Goal: Use online tool/utility

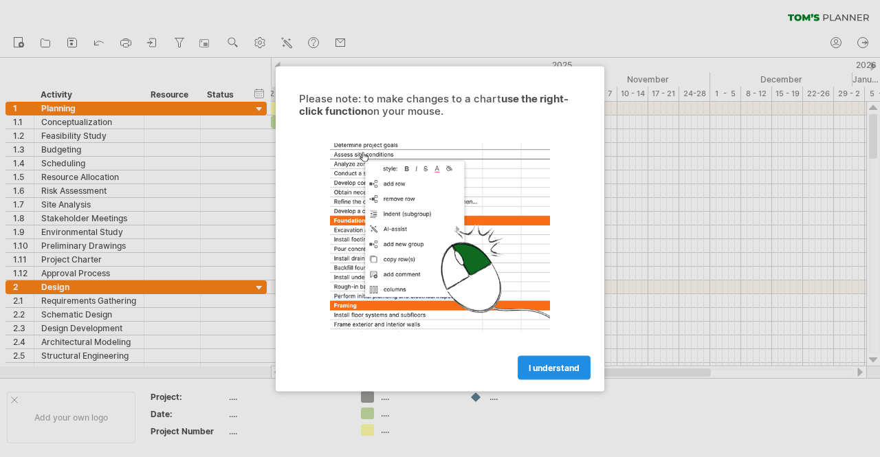
click at [557, 365] on span "I understand" at bounding box center [554, 367] width 51 height 10
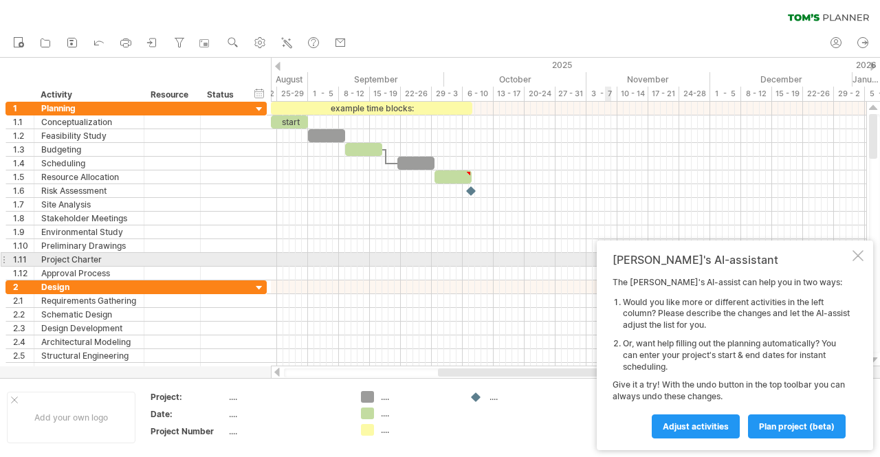
click at [859, 256] on div at bounding box center [857, 255] width 11 height 11
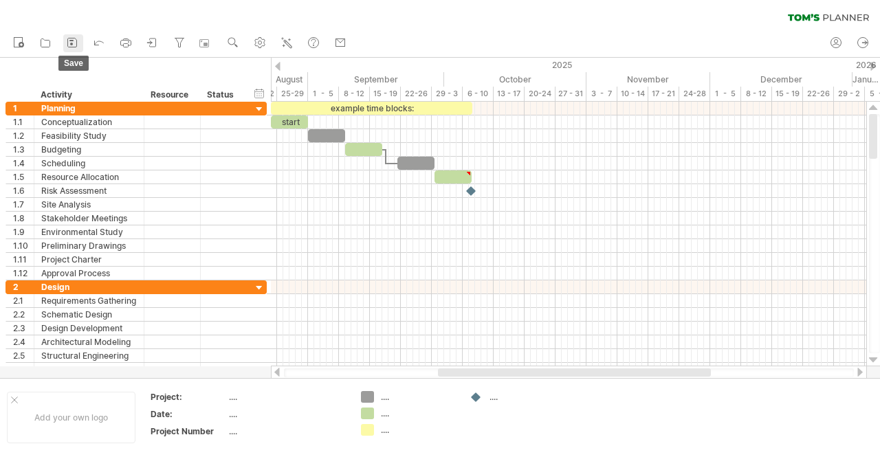
click at [71, 46] on icon at bounding box center [72, 43] width 14 height 14
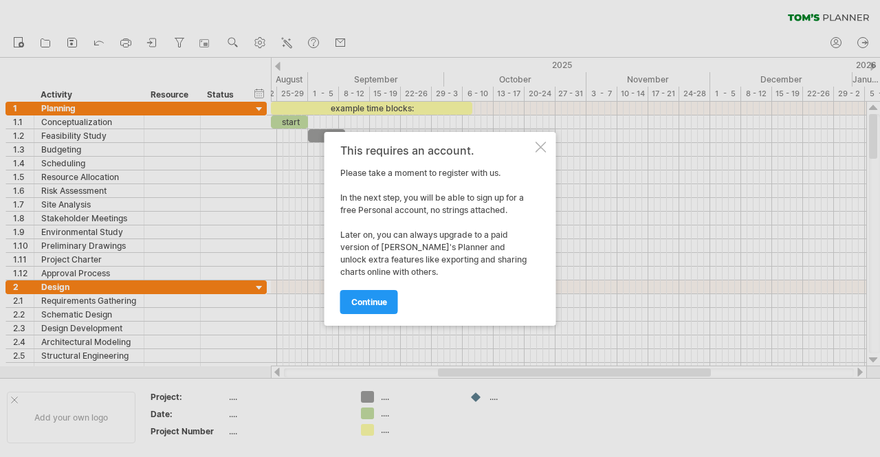
click at [173, 108] on div at bounding box center [440, 228] width 880 height 457
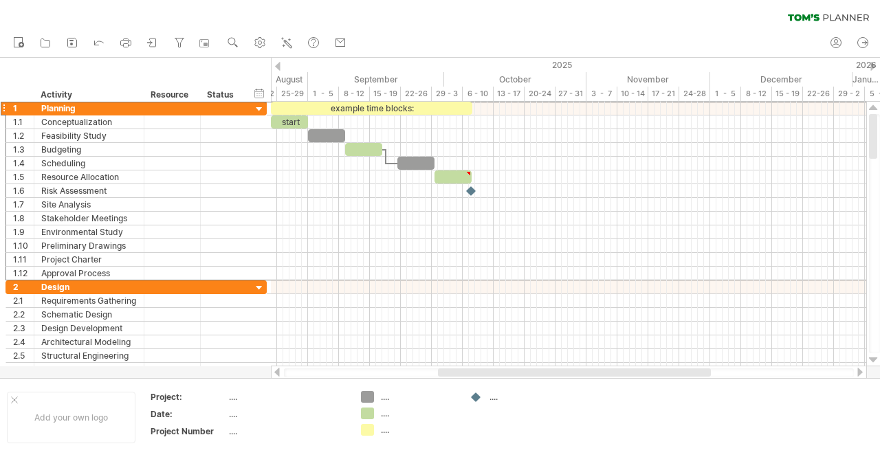
click at [173, 108] on div at bounding box center [172, 108] width 42 height 13
click at [261, 108] on div at bounding box center [259, 109] width 13 height 13
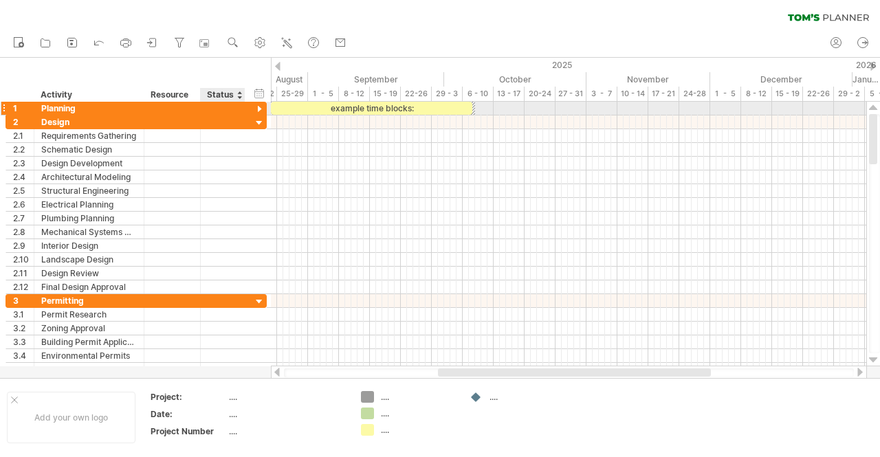
click at [261, 108] on div at bounding box center [259, 109] width 13 height 13
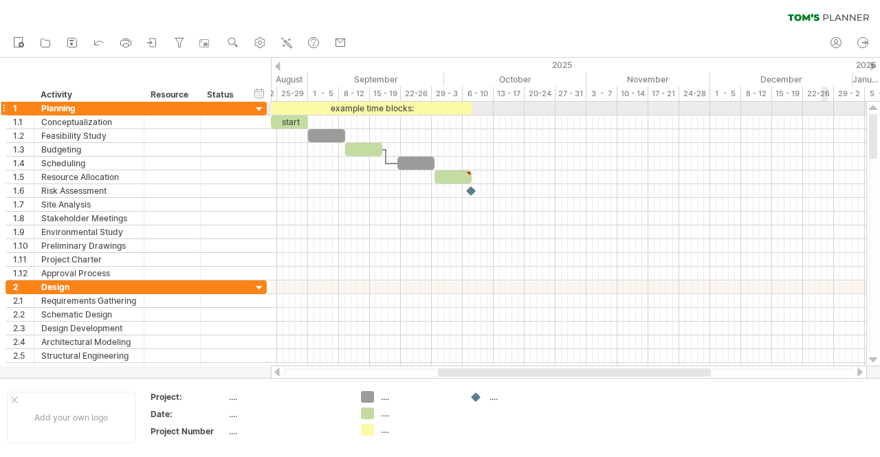
drag, startPoint x: 874, startPoint y: 131, endPoint x: 826, endPoint y: 113, distance: 51.3
click at [826, 113] on div "Trying to reach [DOMAIN_NAME] Connected again... 0% clear filter new 1" at bounding box center [440, 228] width 880 height 457
click at [16, 43] on icon at bounding box center [19, 42] width 14 height 14
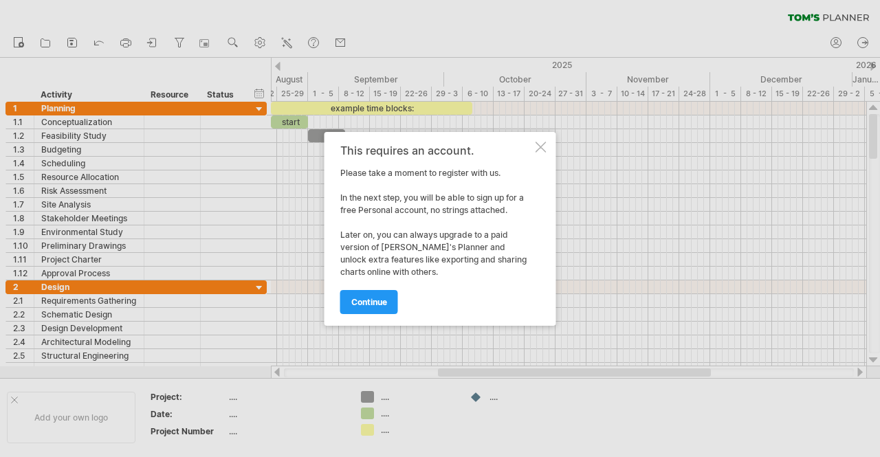
click at [540, 144] on div at bounding box center [540, 147] width 11 height 11
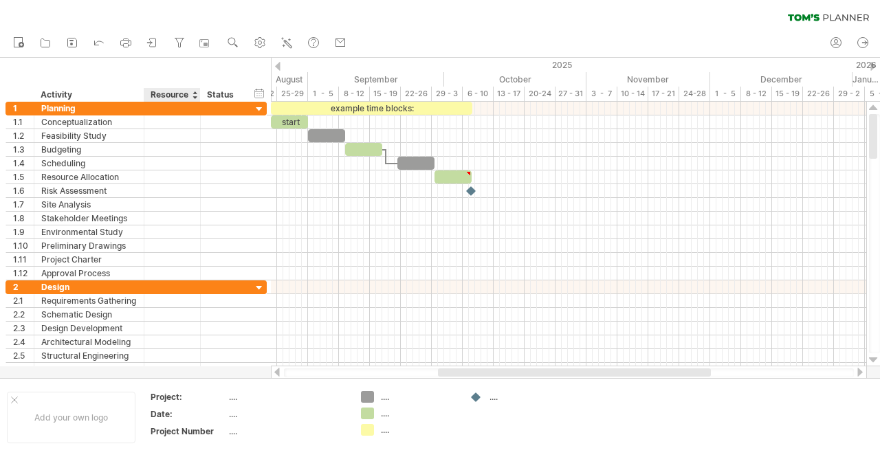
click at [186, 99] on div "Resource" at bounding box center [172, 95] width 42 height 14
